Goal: Transaction & Acquisition: Purchase product/service

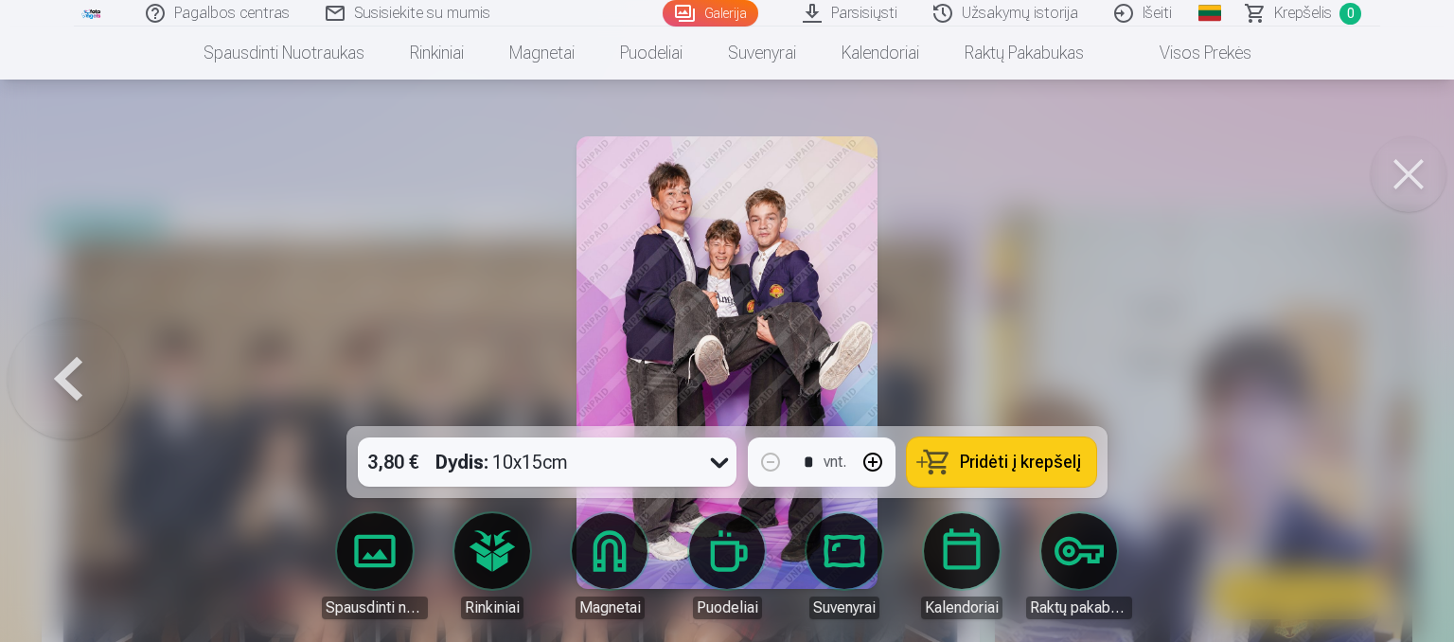
scroll to position [1599, 0]
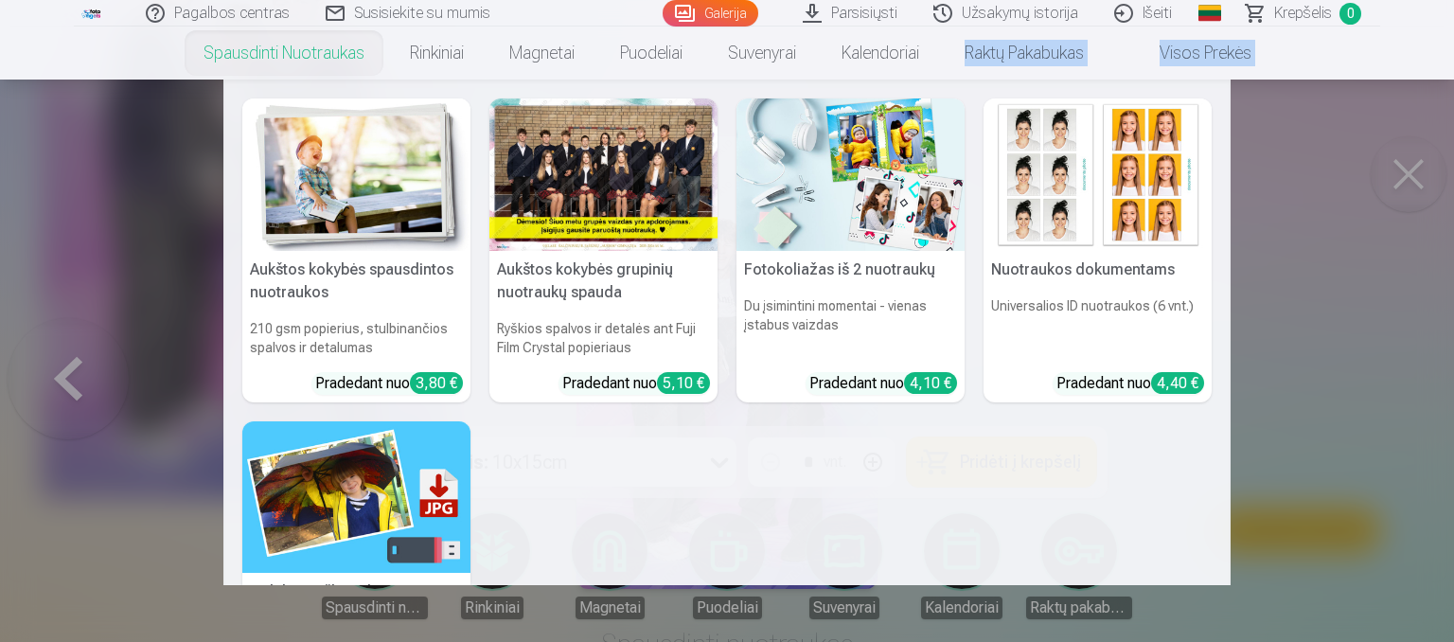
click at [268, 32] on link "Spausdinti nuotraukas" at bounding box center [284, 53] width 206 height 53
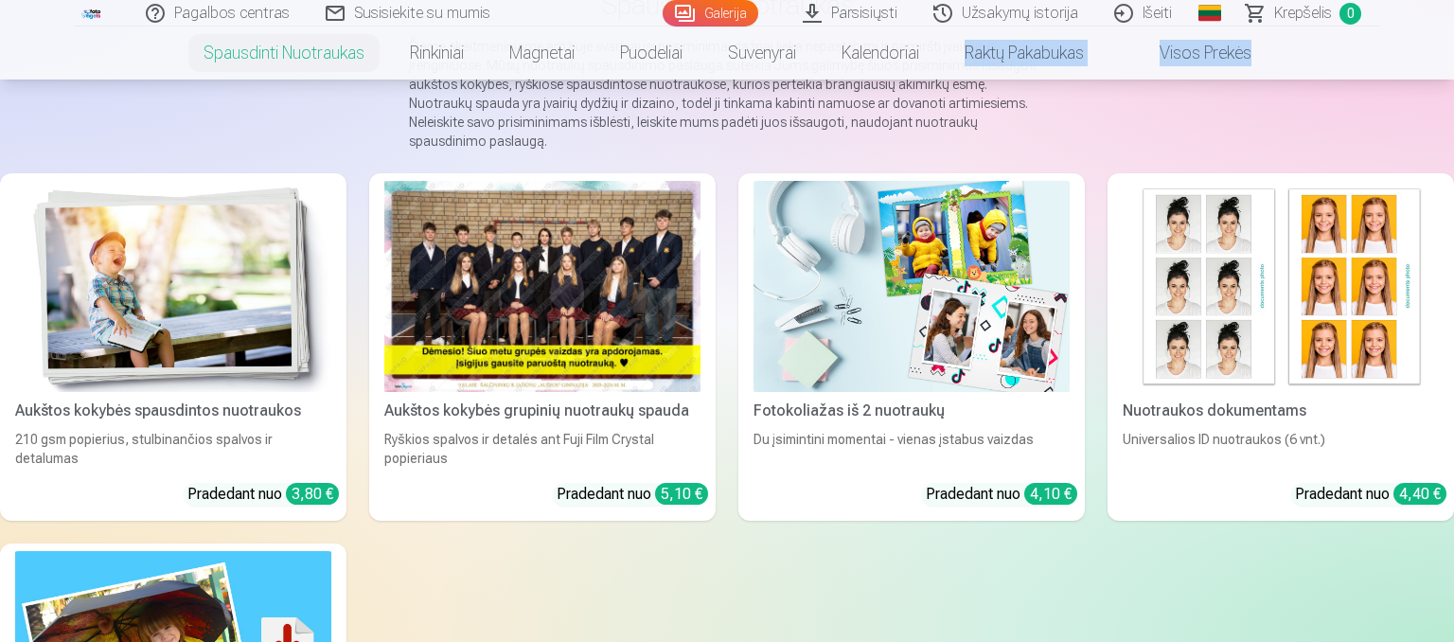
scroll to position [200, 0]
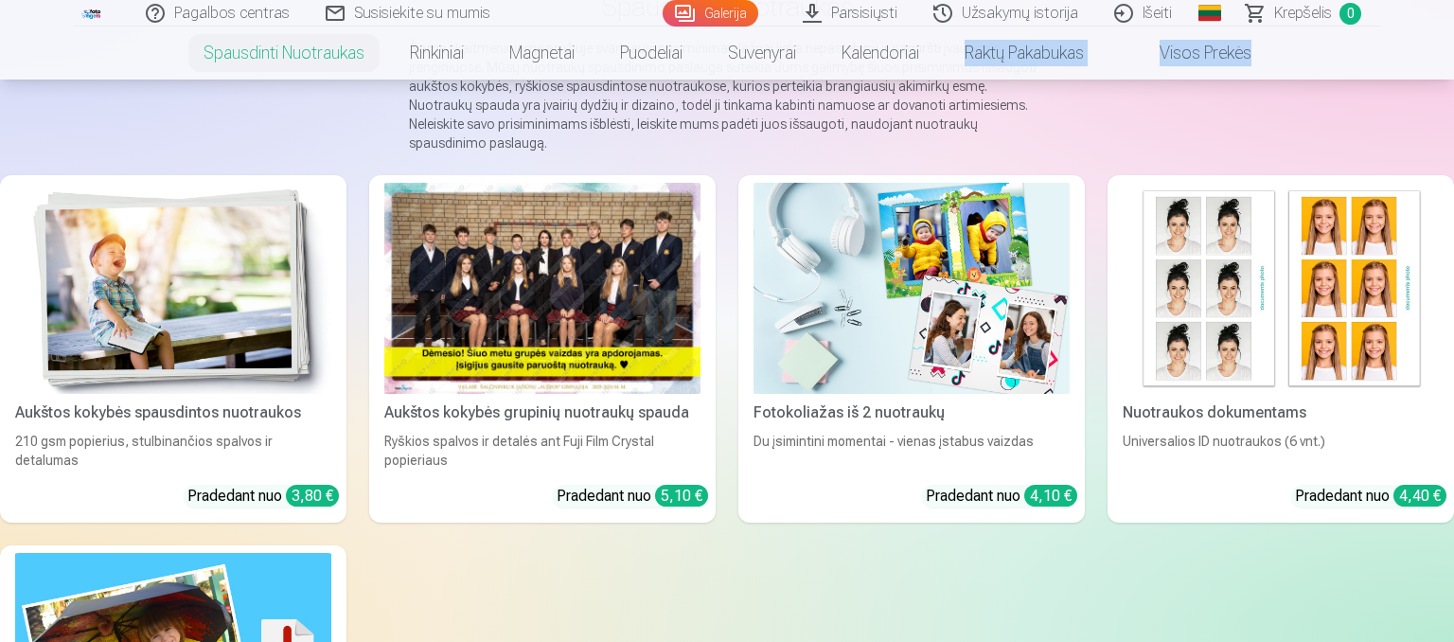
click at [243, 208] on img at bounding box center [173, 288] width 316 height 211
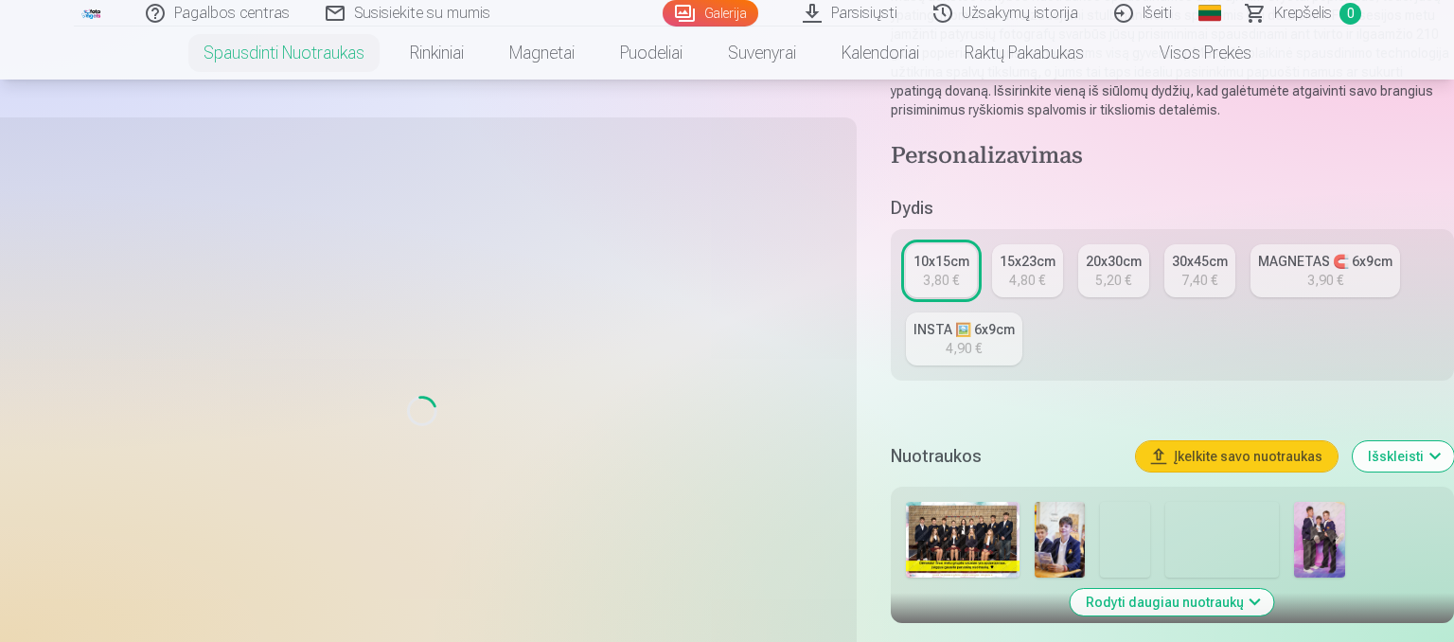
scroll to position [299, 0]
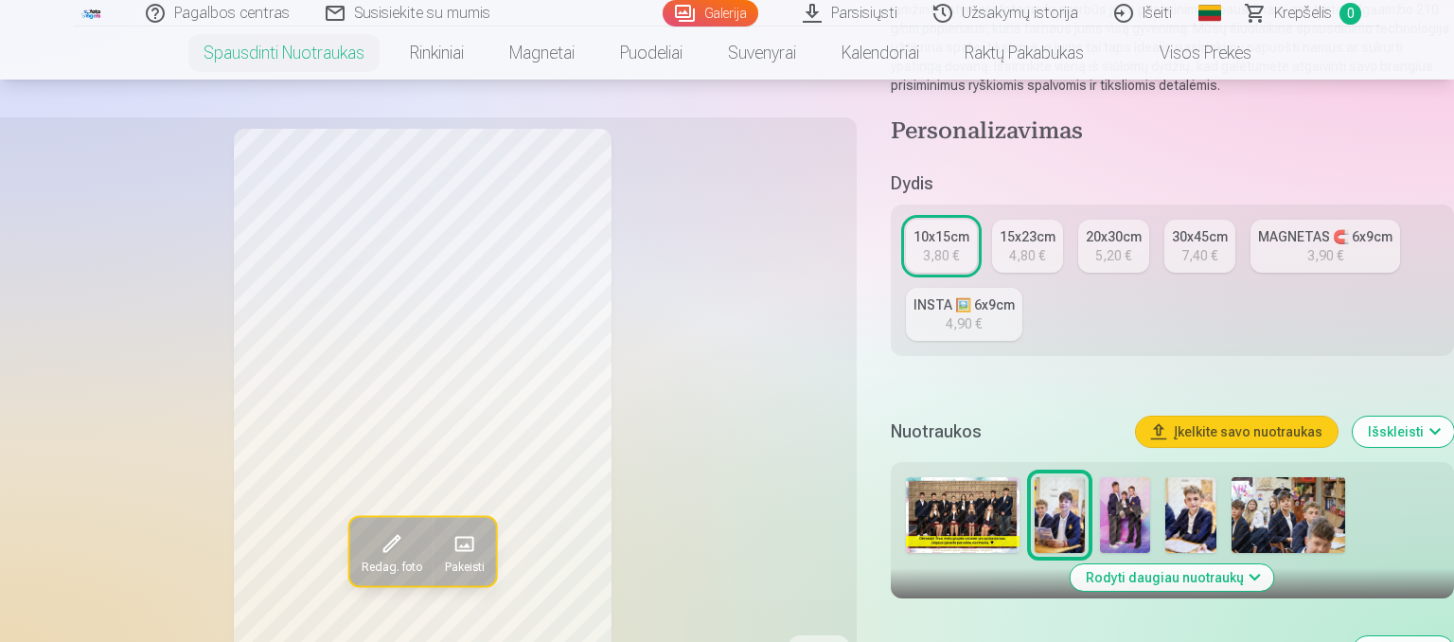
click at [983, 506] on img at bounding box center [963, 515] width 114 height 76
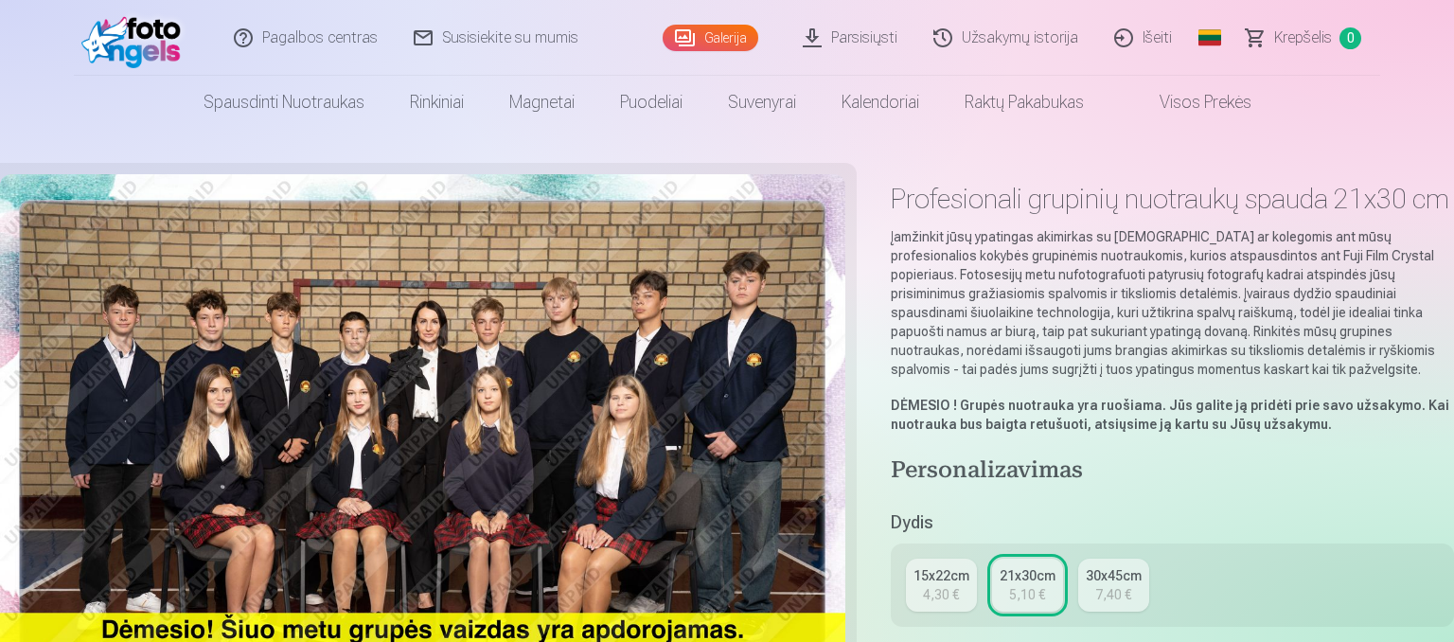
click at [939, 577] on div "15x22cm" at bounding box center [942, 575] width 56 height 19
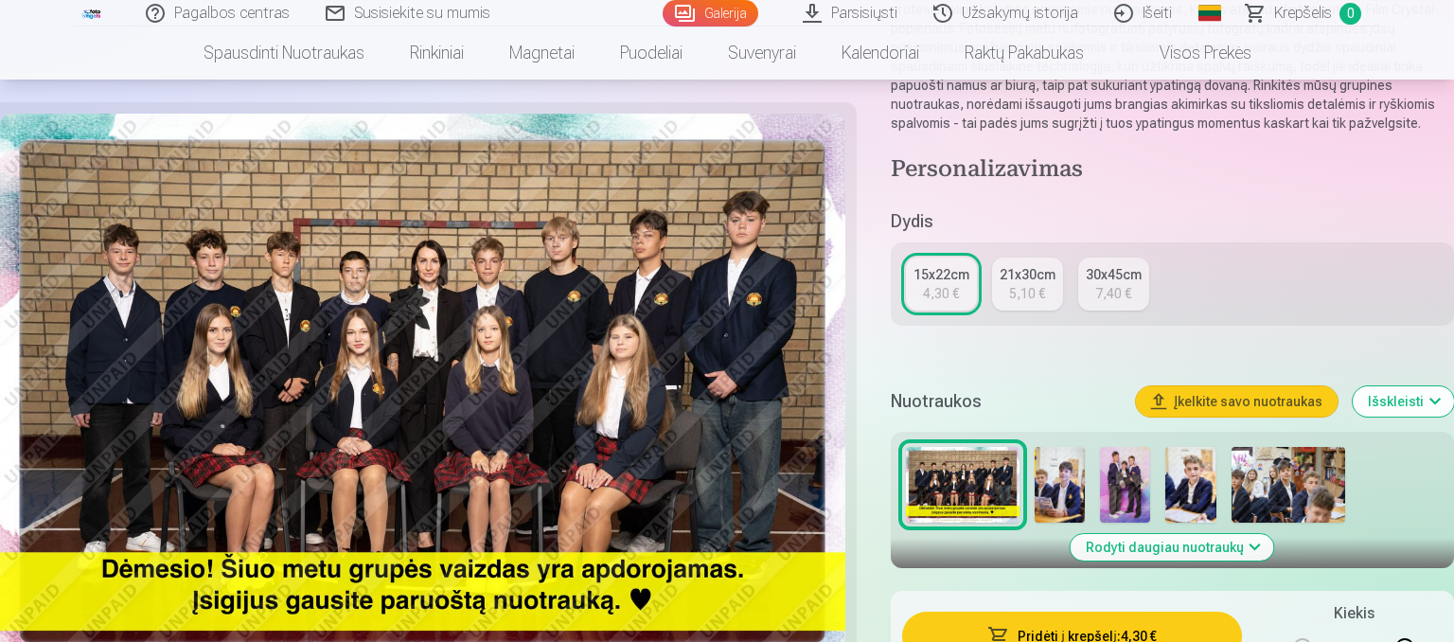
scroll to position [299, 0]
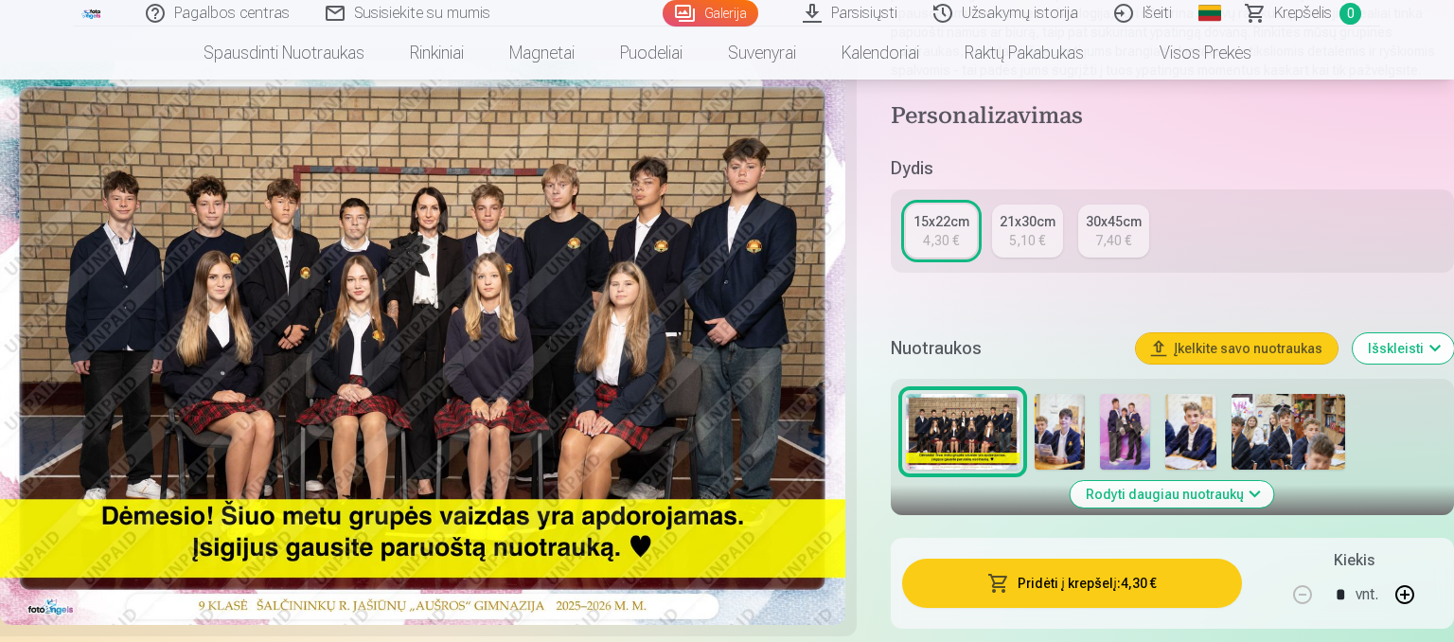
click at [1037, 587] on button "Pridėti į krepšelį : 4,30 €" at bounding box center [1072, 583] width 340 height 49
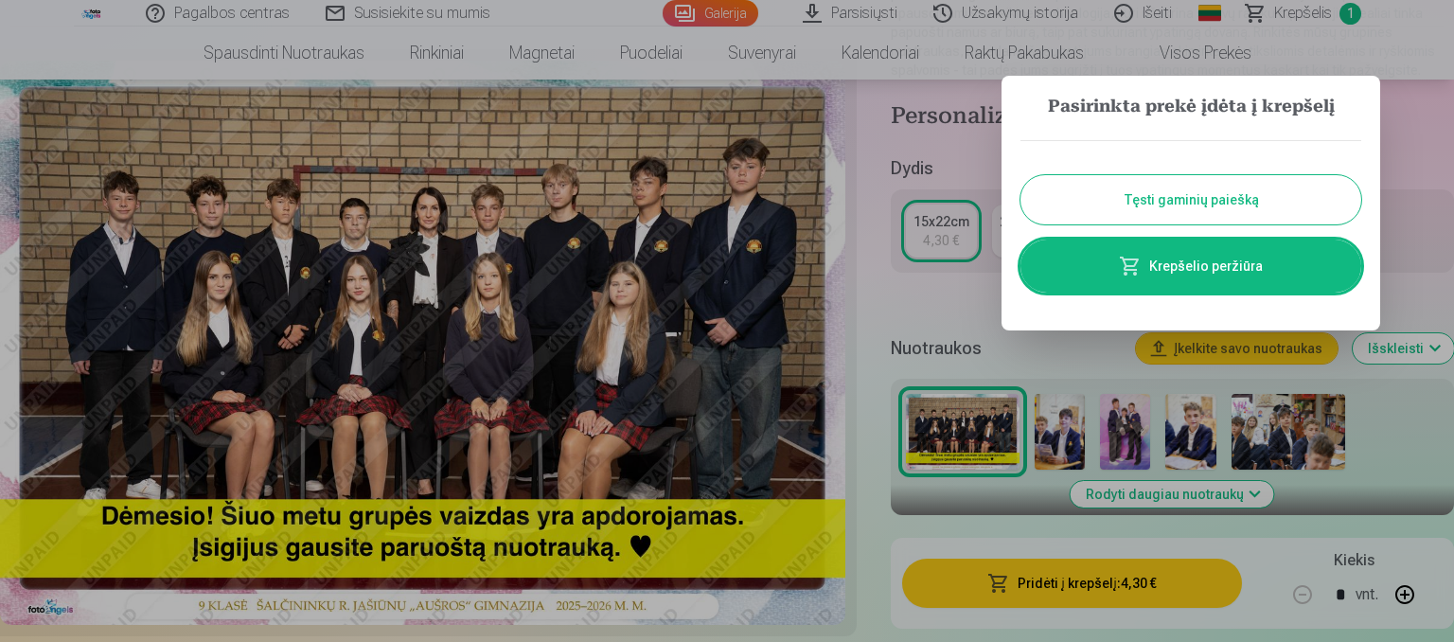
click at [1068, 431] on div at bounding box center [727, 321] width 1454 height 642
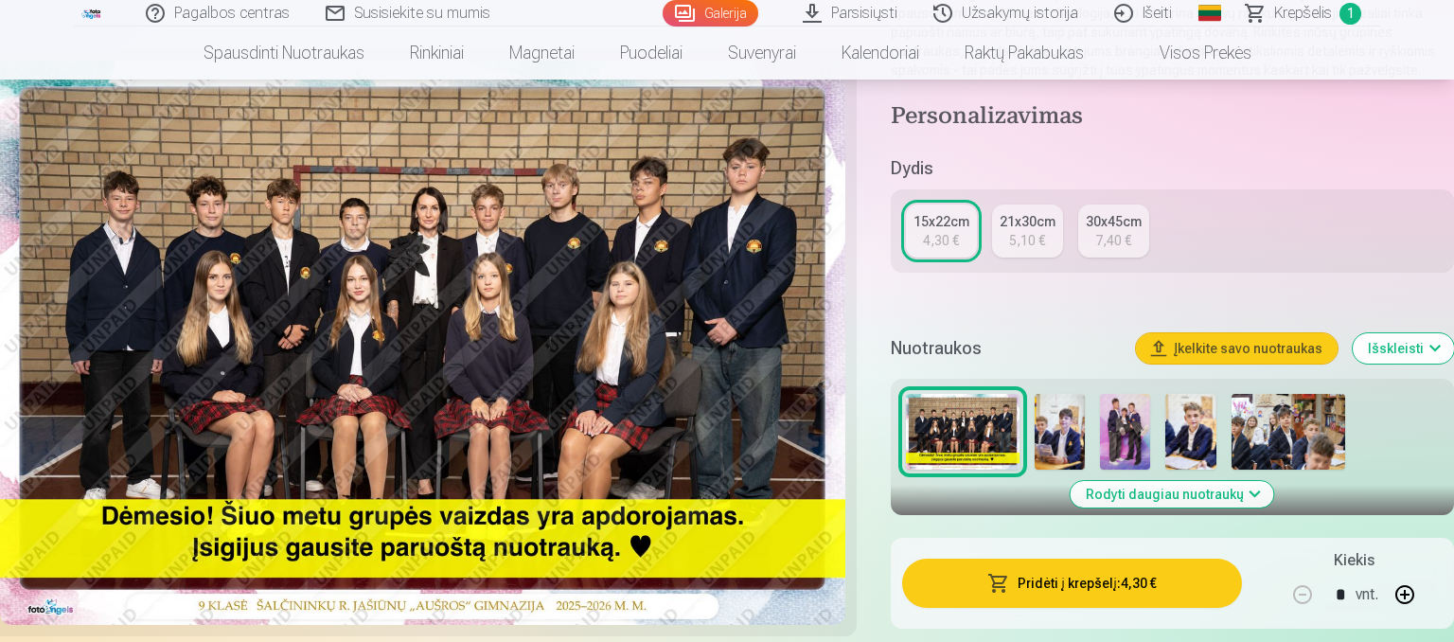
click at [1067, 443] on img at bounding box center [1060, 432] width 50 height 76
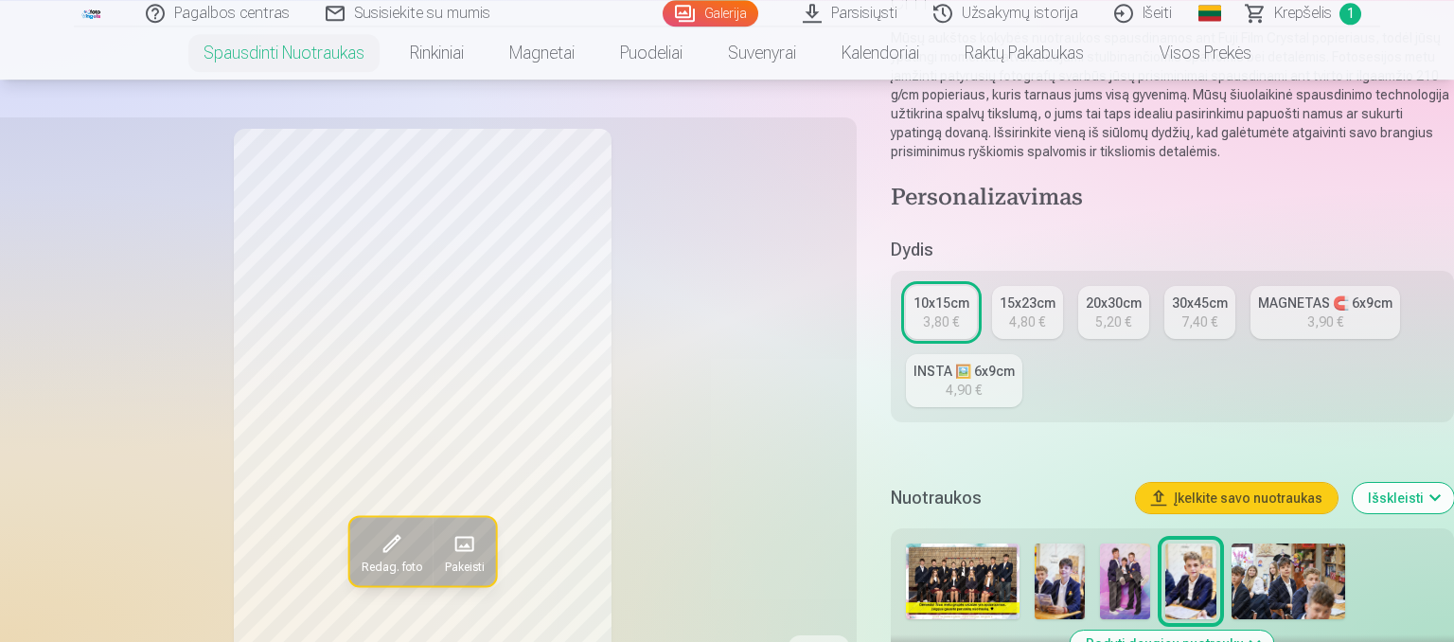
scroll to position [200, 0]
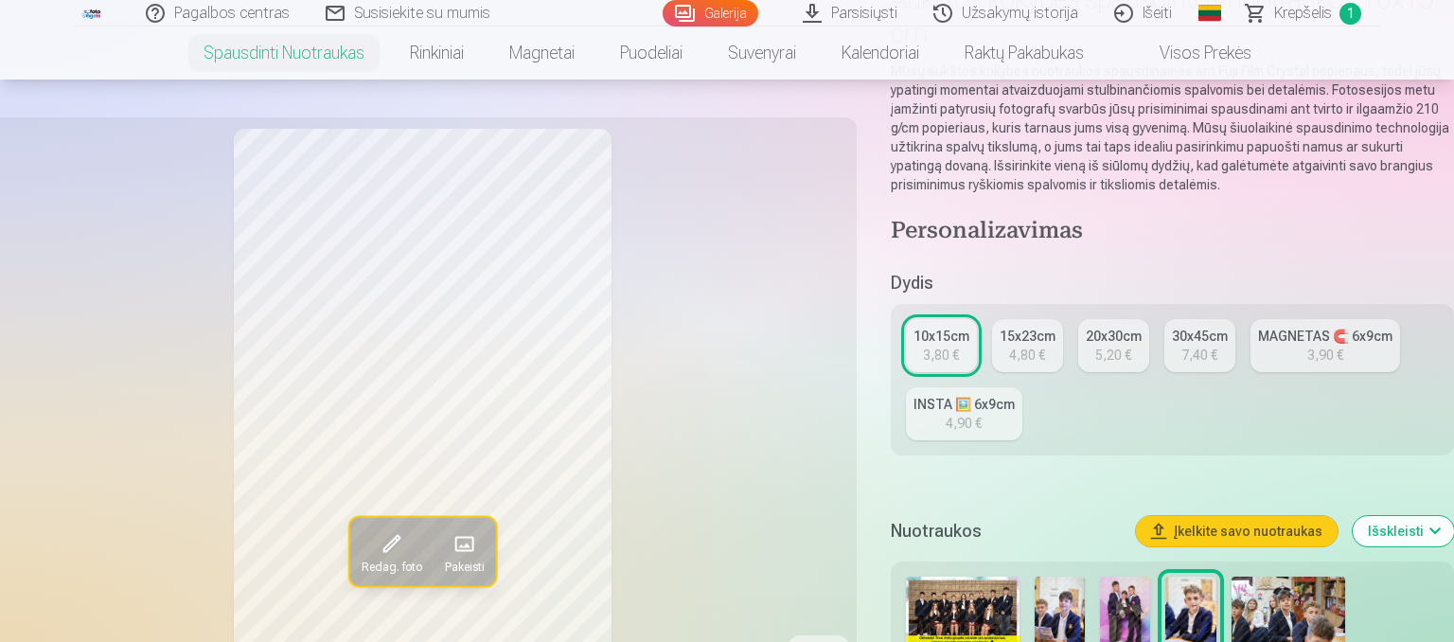
click at [1127, 589] on img at bounding box center [1125, 615] width 50 height 76
click at [942, 350] on div "3,80 €" at bounding box center [941, 355] width 36 height 19
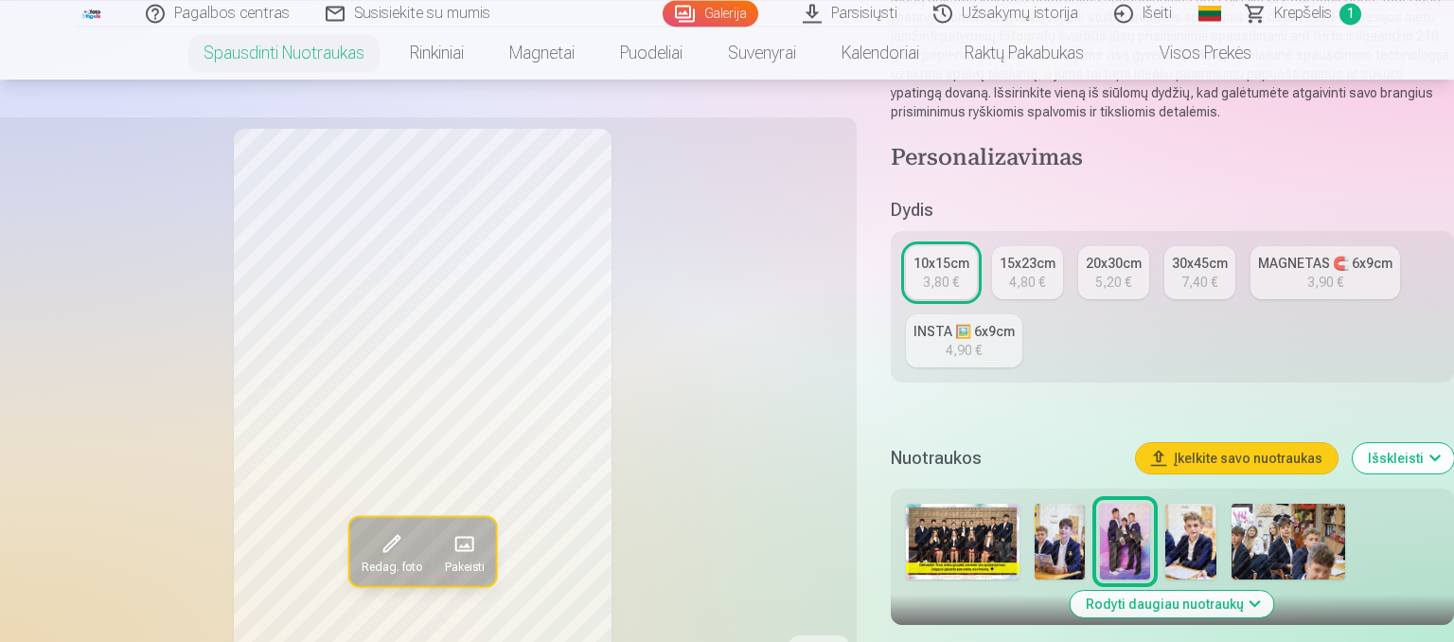
scroll to position [299, 0]
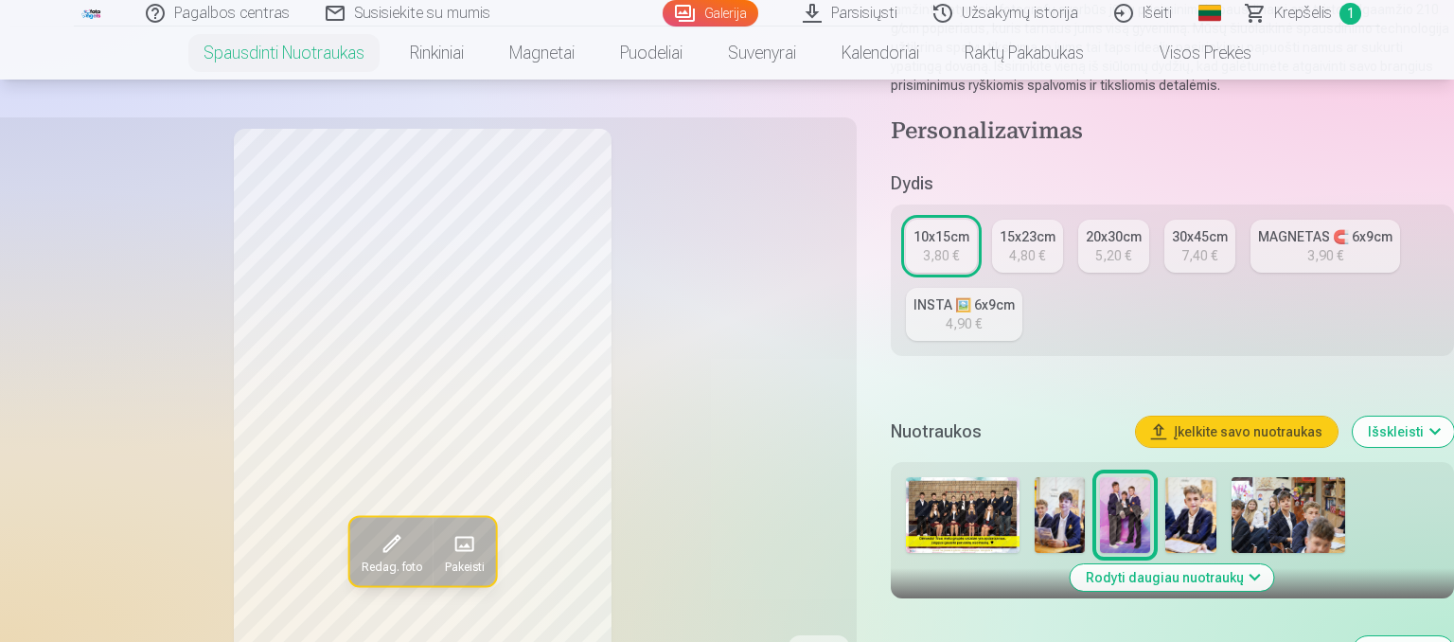
click at [918, 243] on div "10x15cm" at bounding box center [942, 236] width 56 height 19
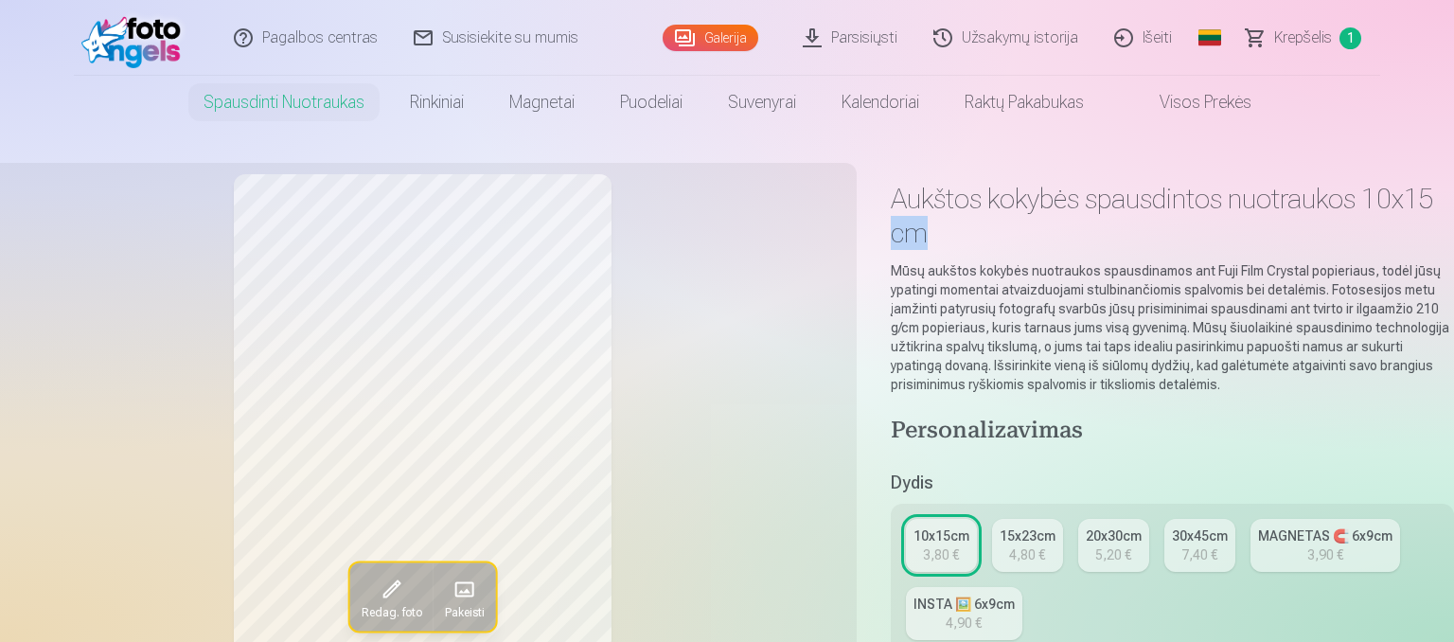
click at [918, 243] on h1 "Aukštos kokybės spausdintos nuotraukos 10x15 cm" at bounding box center [1172, 216] width 563 height 68
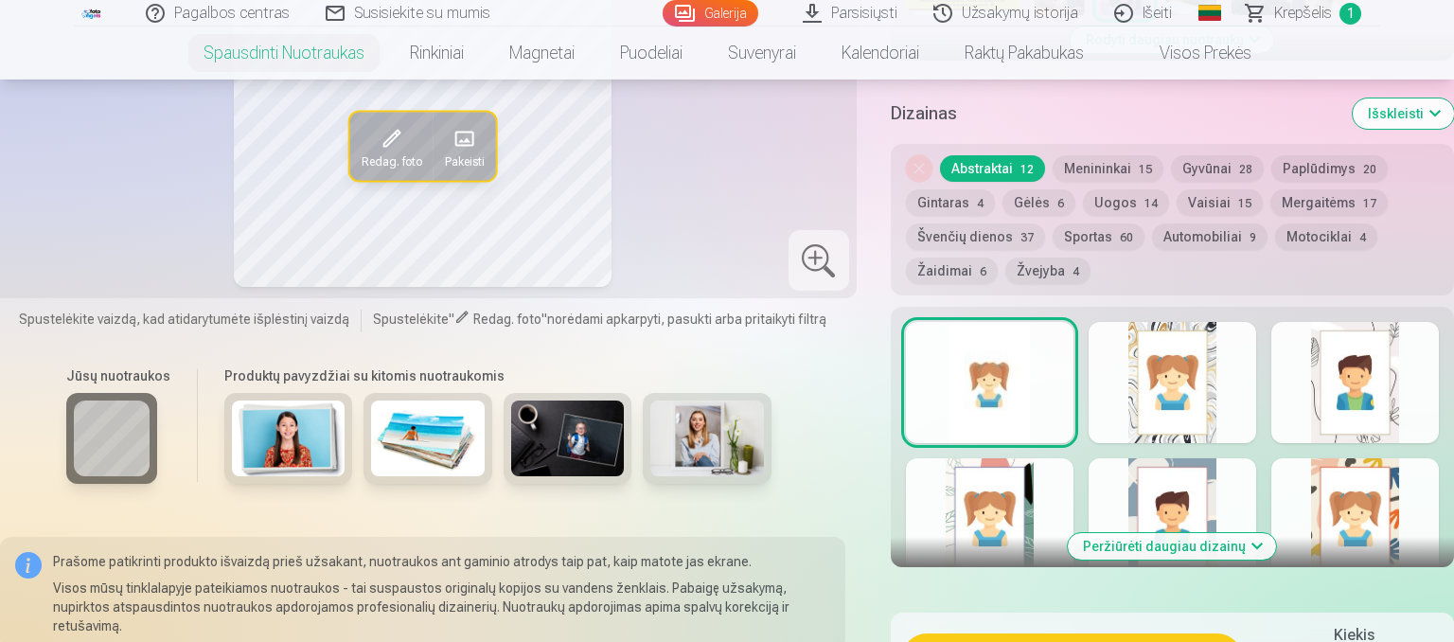
scroll to position [1000, 0]
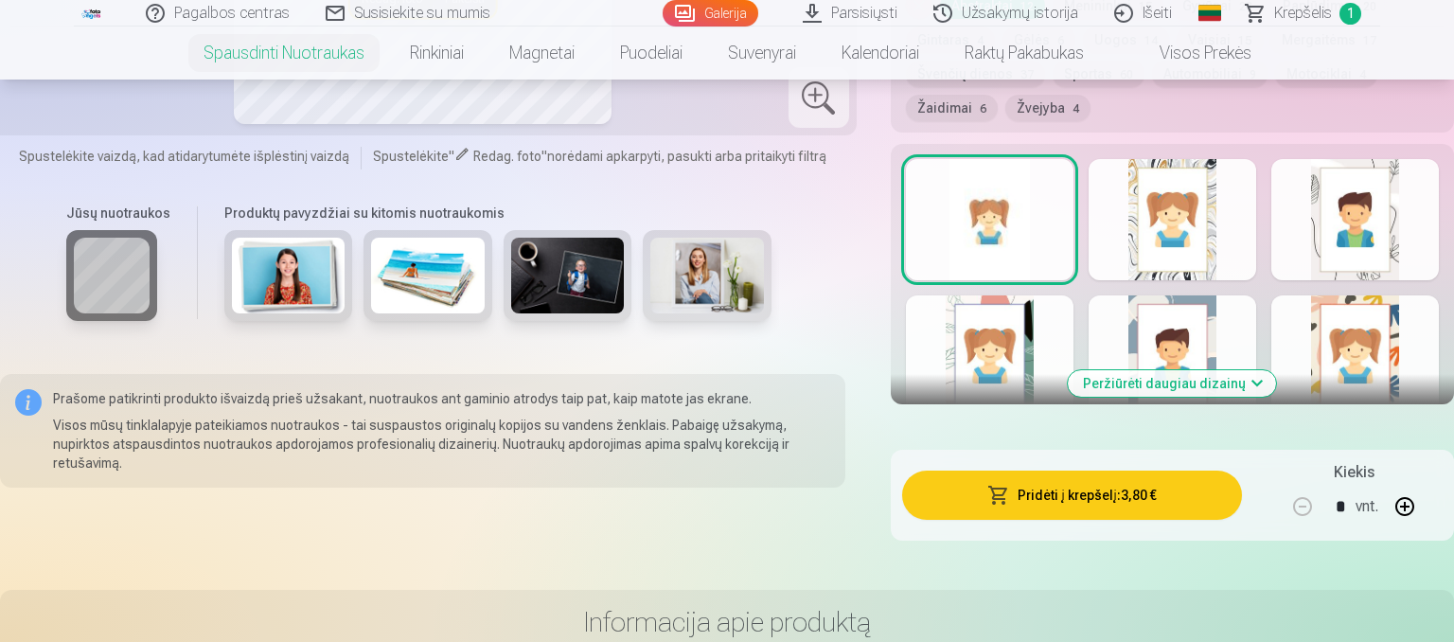
click at [978, 338] on div at bounding box center [990, 355] width 168 height 121
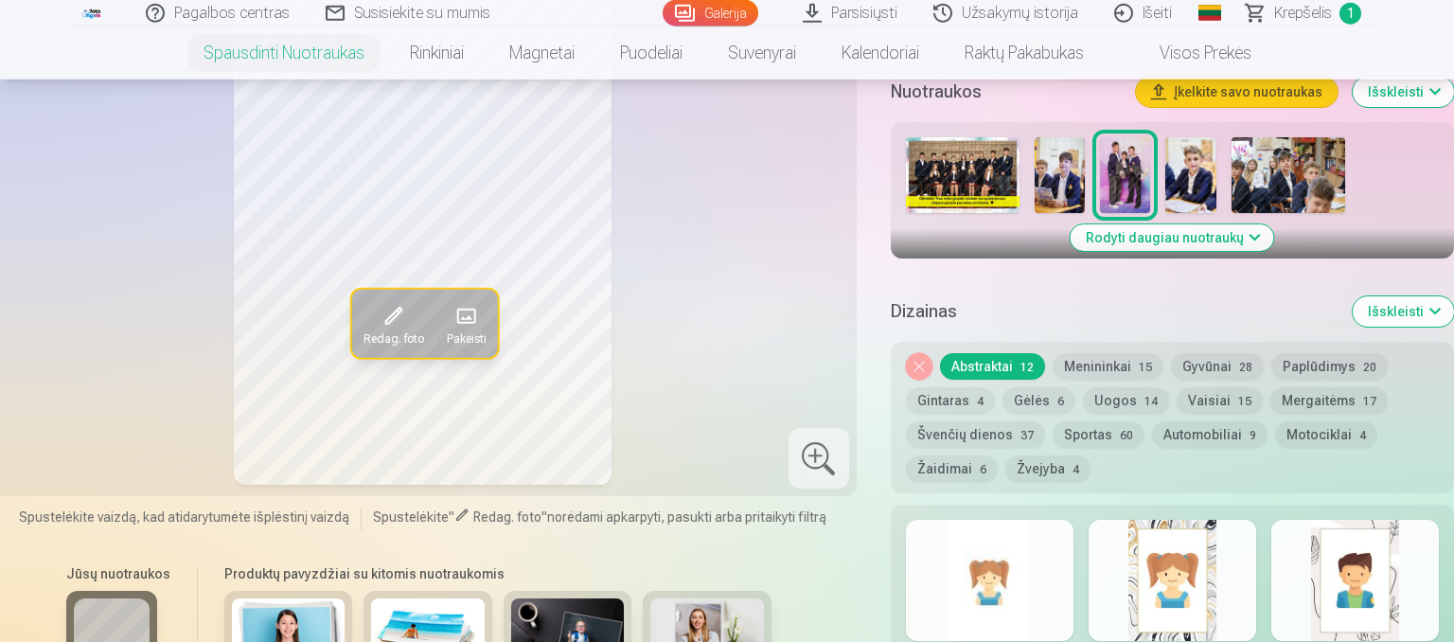
scroll to position [799, 0]
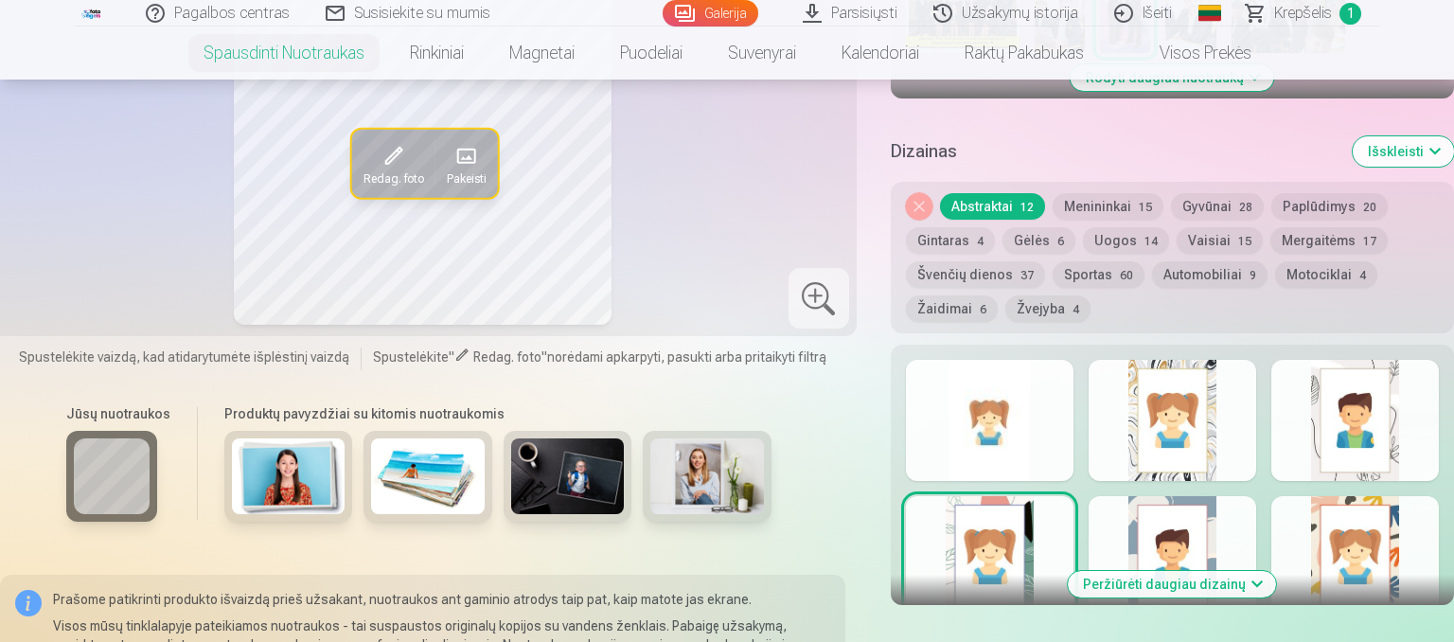
click at [1091, 275] on button "Sportas 60" at bounding box center [1099, 274] width 92 height 27
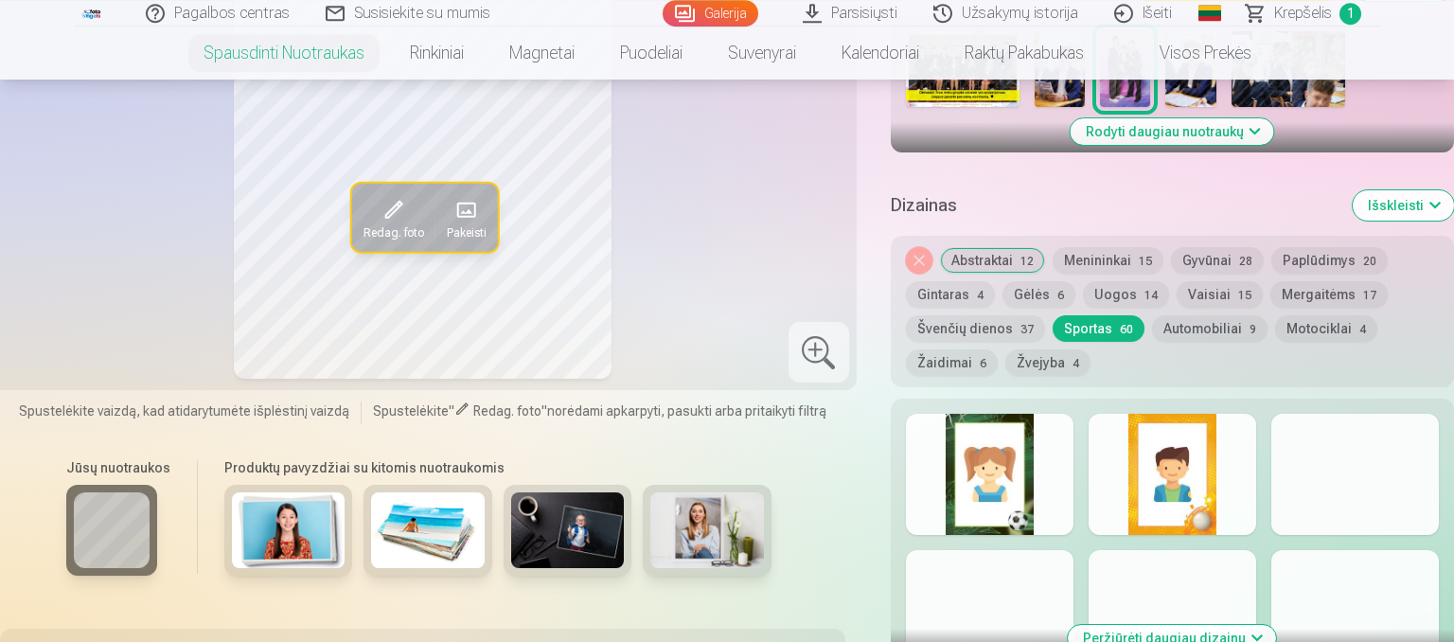
scroll to position [700, 0]
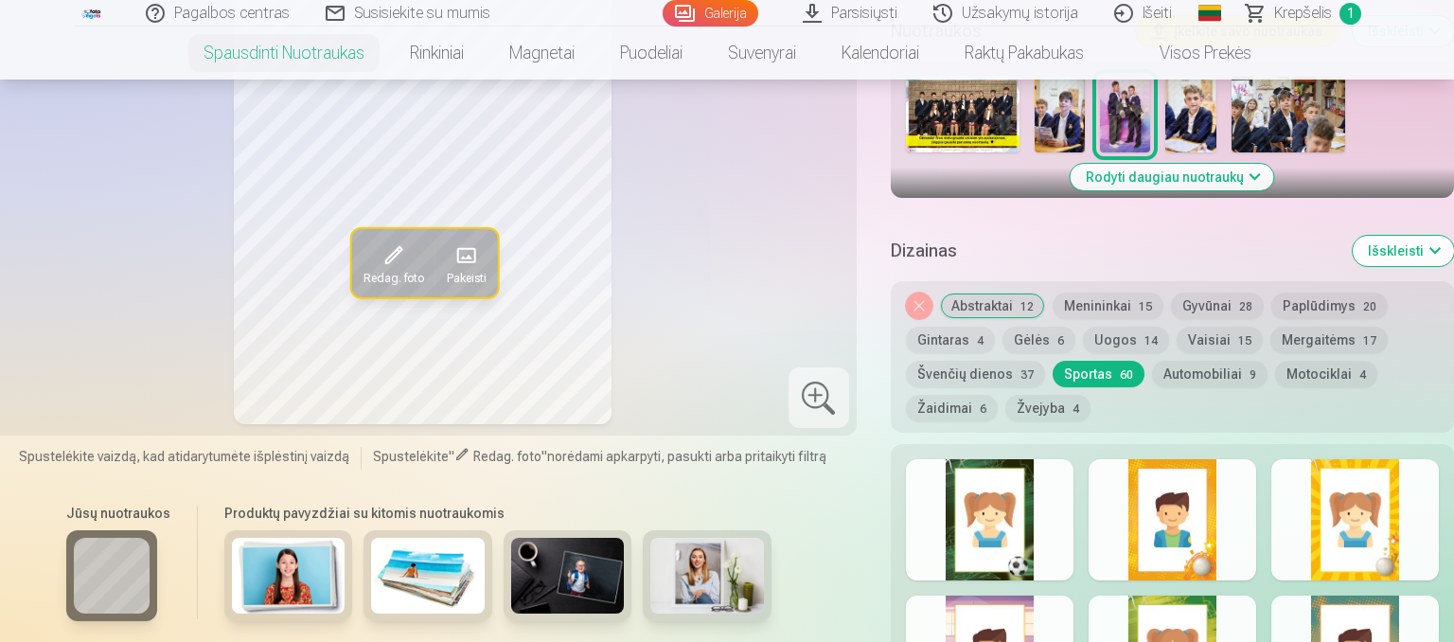
click at [1179, 369] on button "Automobiliai 9" at bounding box center [1209, 374] width 115 height 27
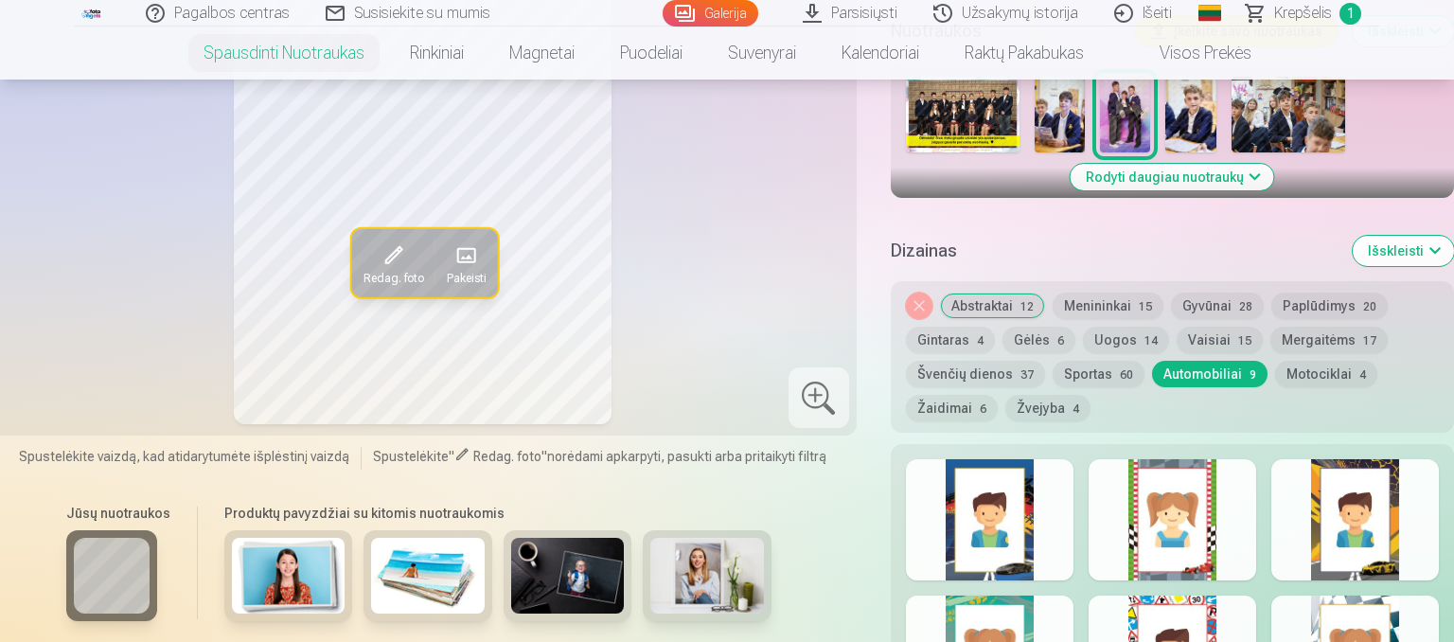
click at [1332, 365] on button "Motociklai 4" at bounding box center [1326, 374] width 102 height 27
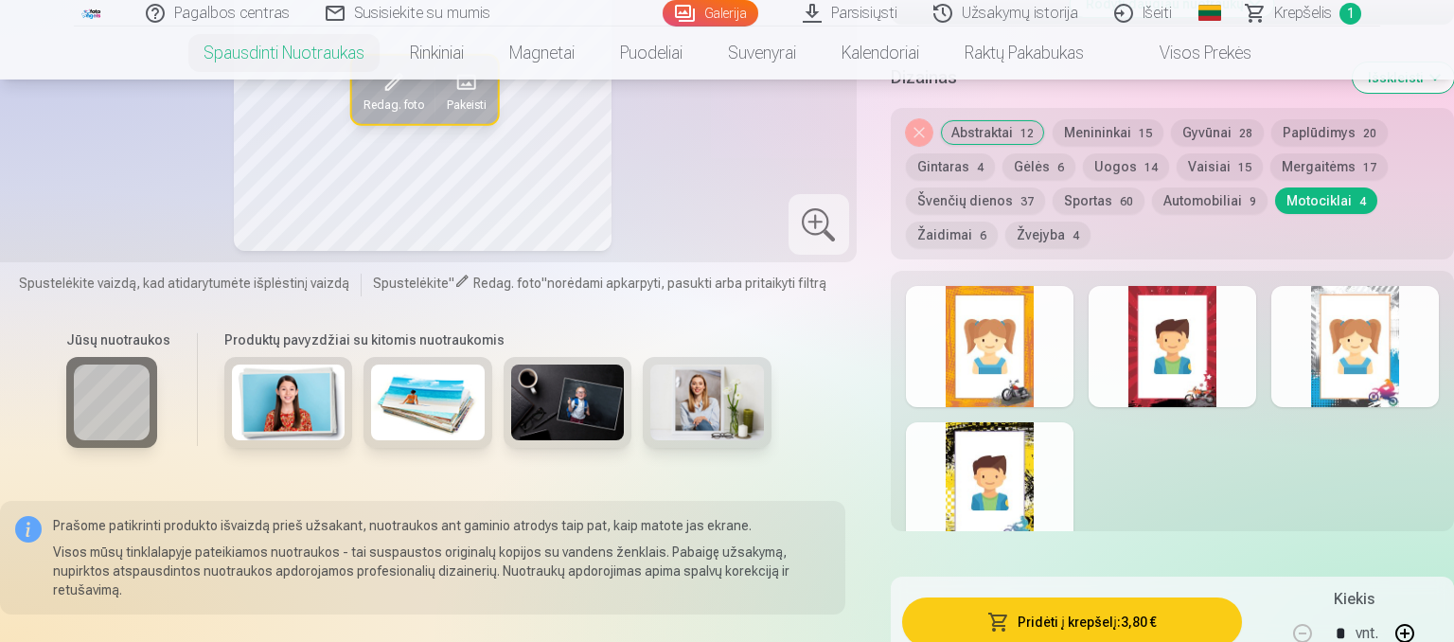
scroll to position [899, 0]
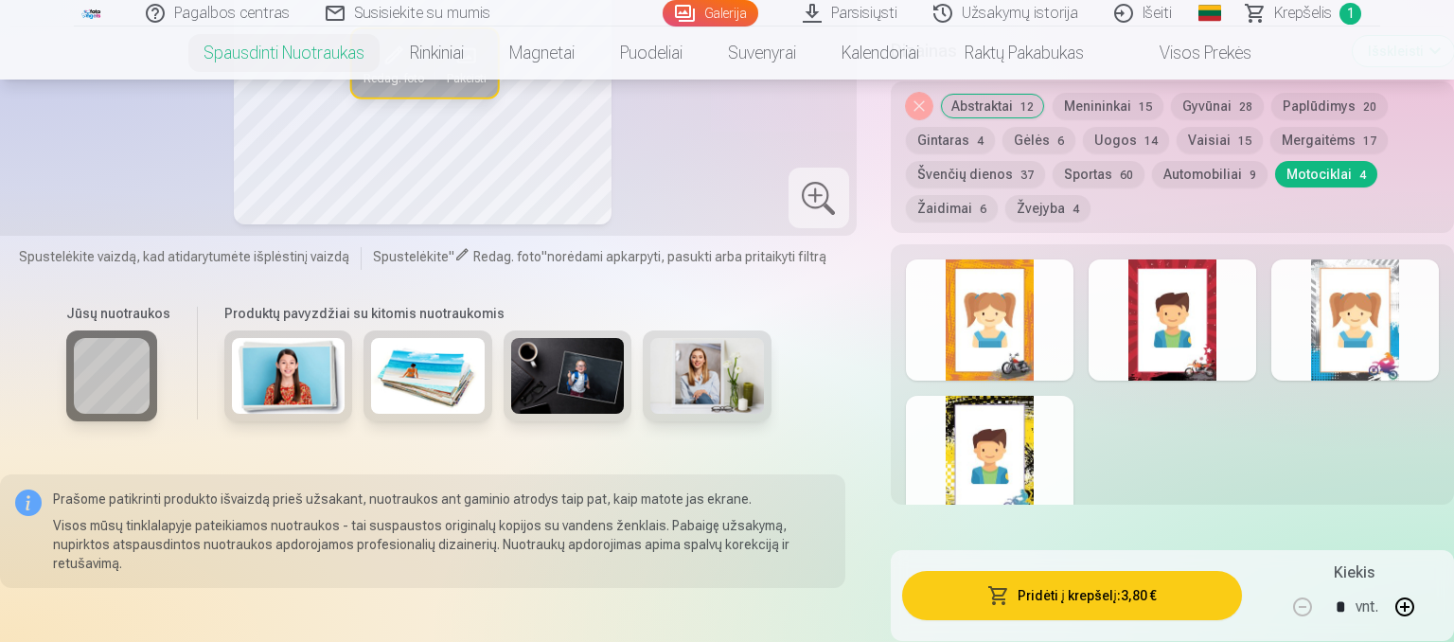
click at [1026, 341] on div at bounding box center [990, 319] width 168 height 121
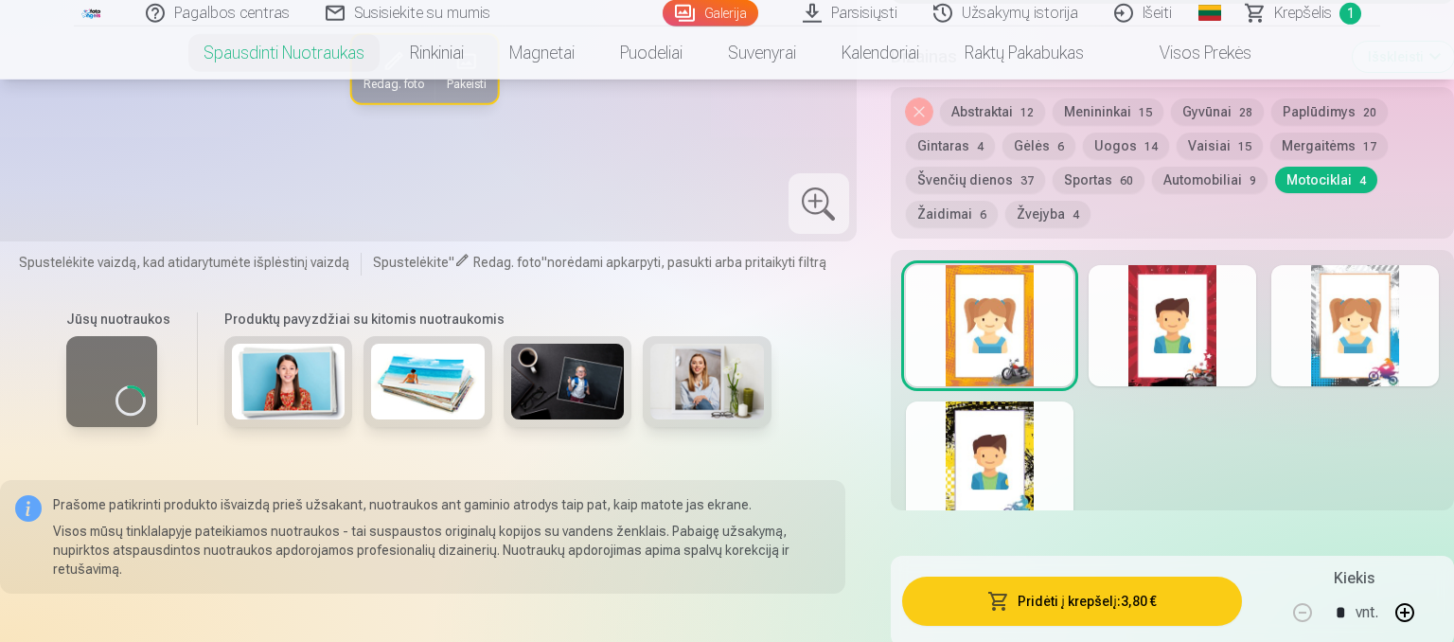
scroll to position [500, 0]
